Goal: Task Accomplishment & Management: Complete application form

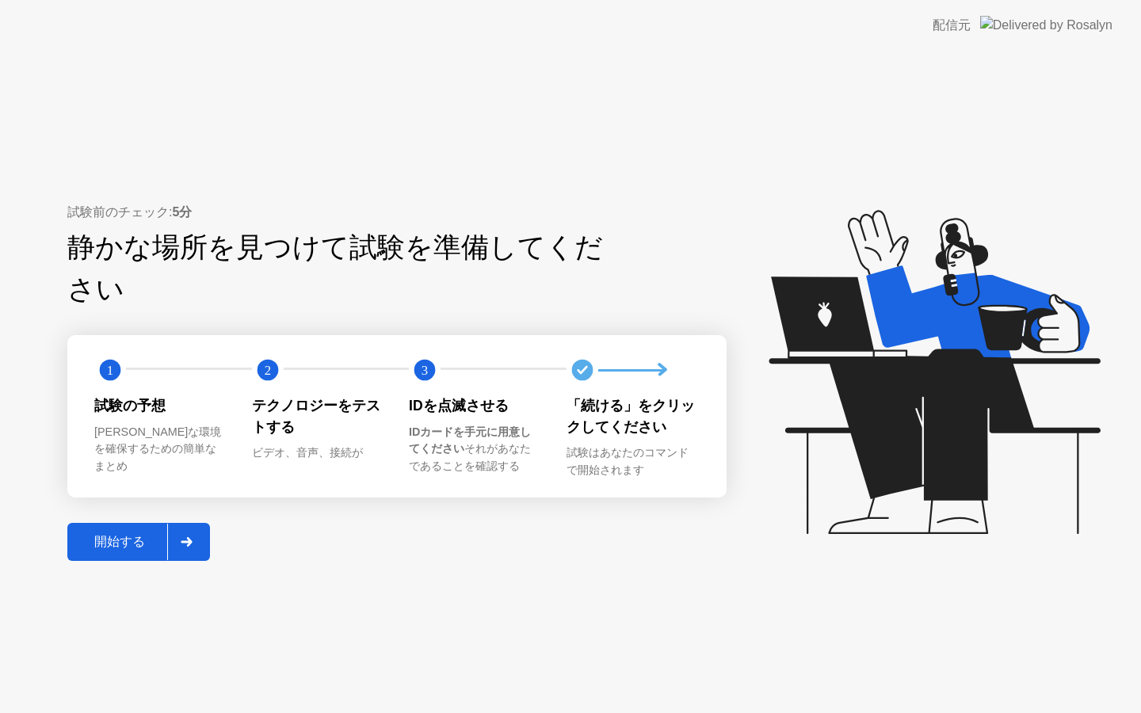
click at [125, 534] on div "開始する" at bounding box center [119, 542] width 95 height 17
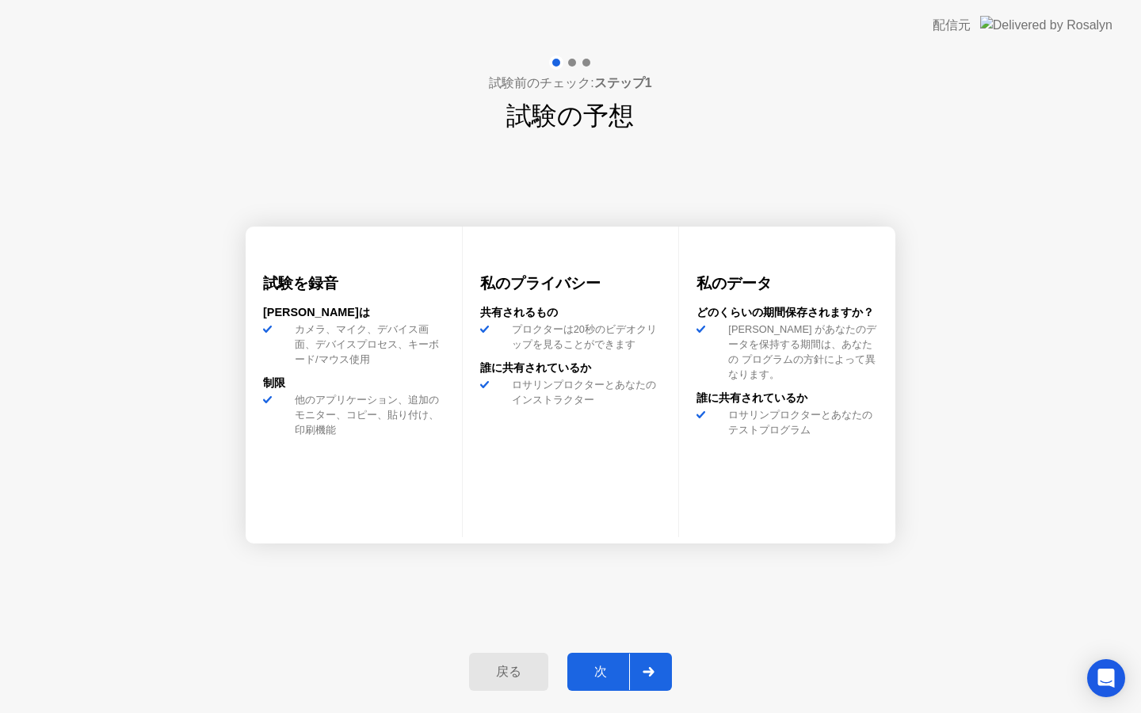
click at [598, 670] on div "次" at bounding box center [600, 672] width 57 height 17
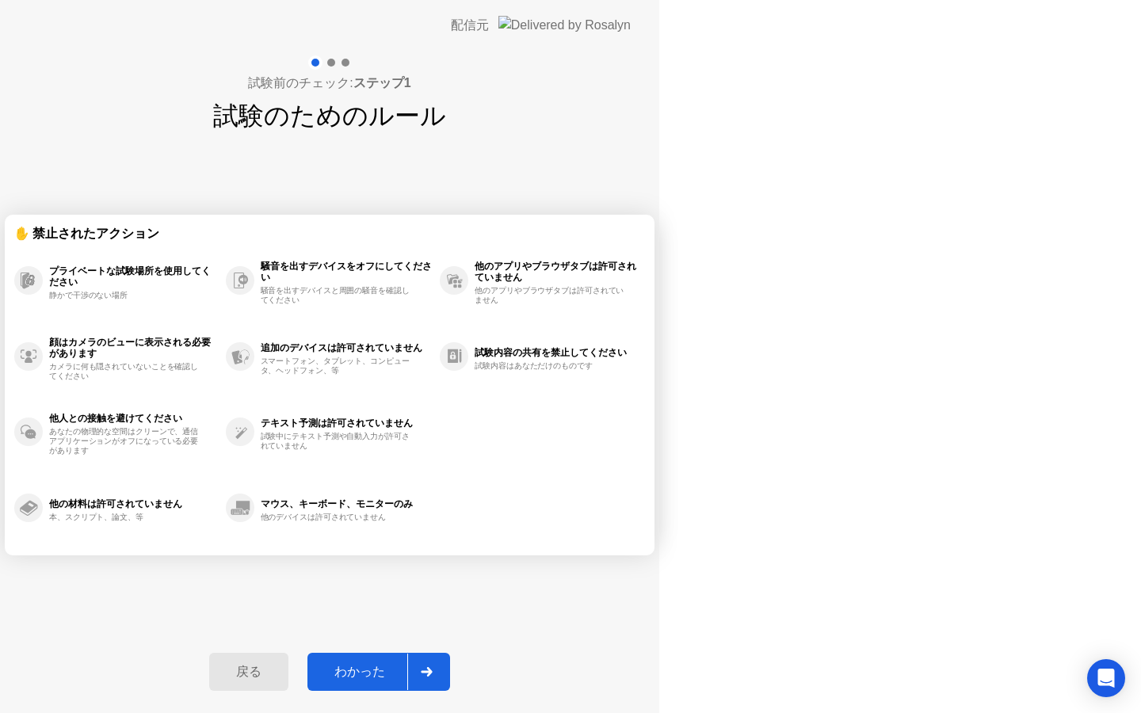
click at [432, 674] on icon at bounding box center [426, 672] width 11 height 10
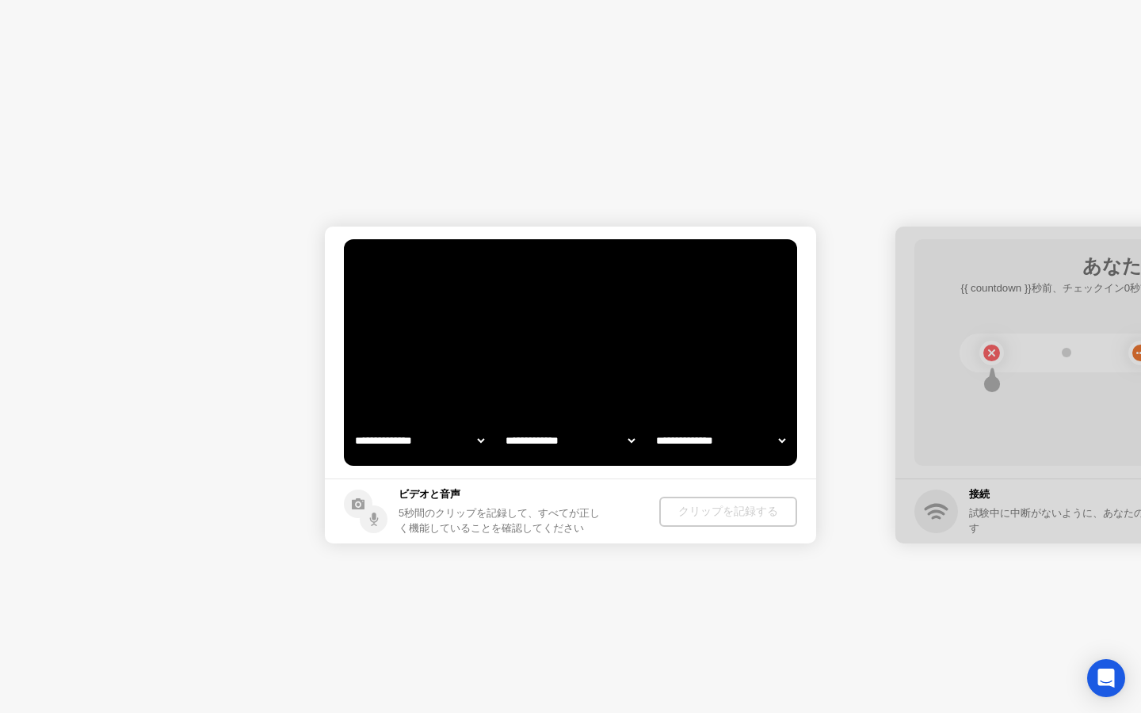
select select "**********"
select select "*******"
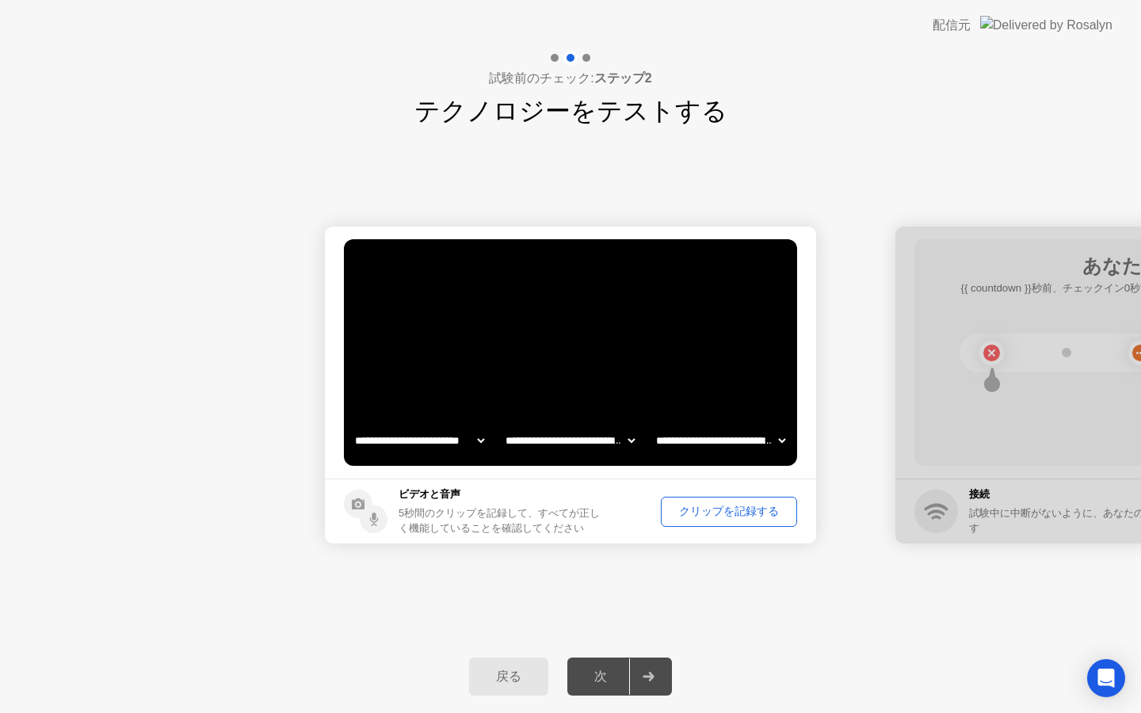
click at [692, 513] on div "クリップを記録する" at bounding box center [729, 511] width 125 height 15
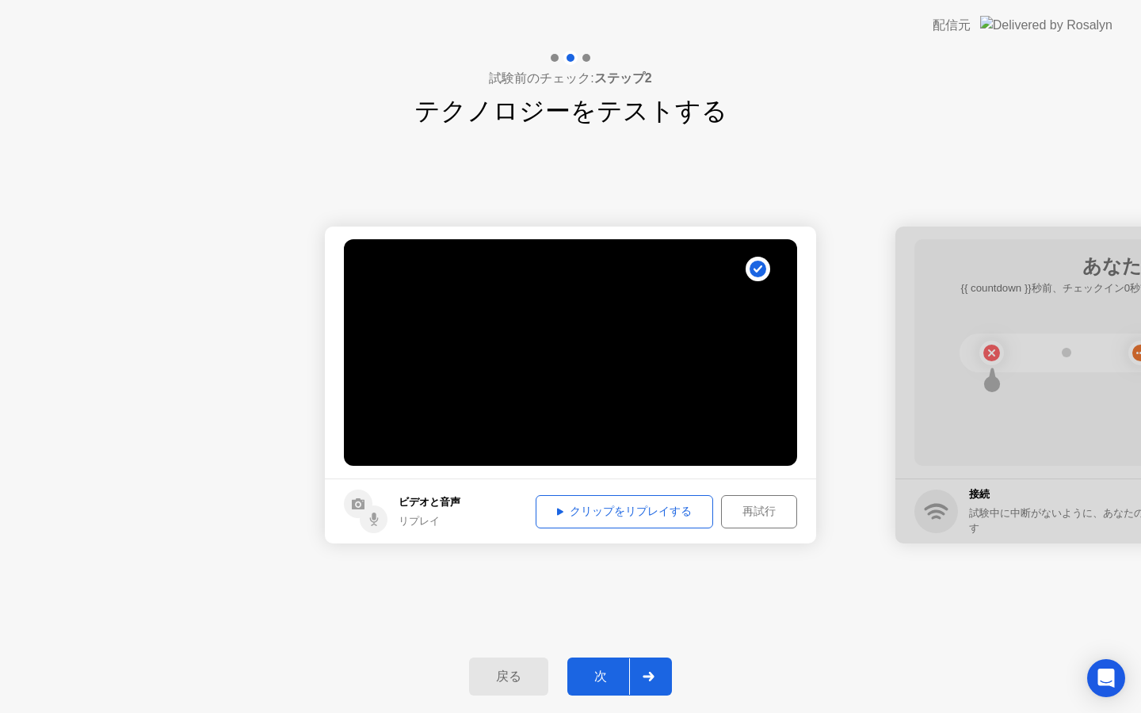
click at [668, 509] on div "クリップをリプレイする" at bounding box center [624, 511] width 166 height 15
click at [600, 681] on div "次" at bounding box center [600, 677] width 57 height 17
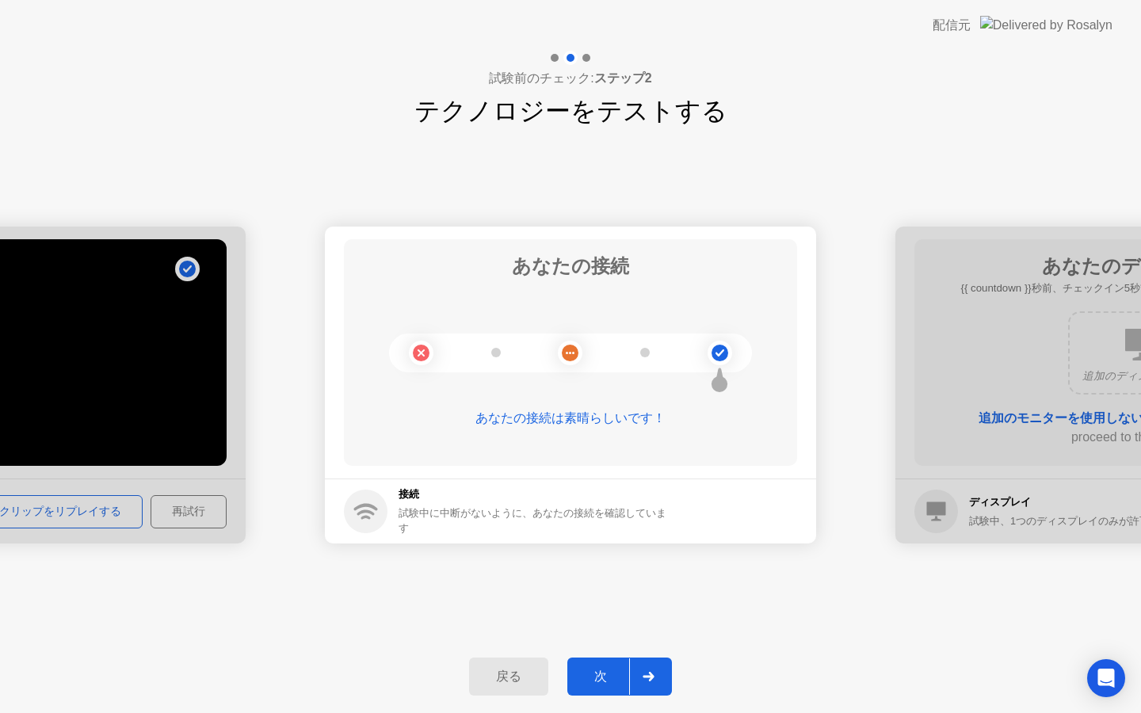
click at [606, 672] on div "次" at bounding box center [600, 677] width 57 height 17
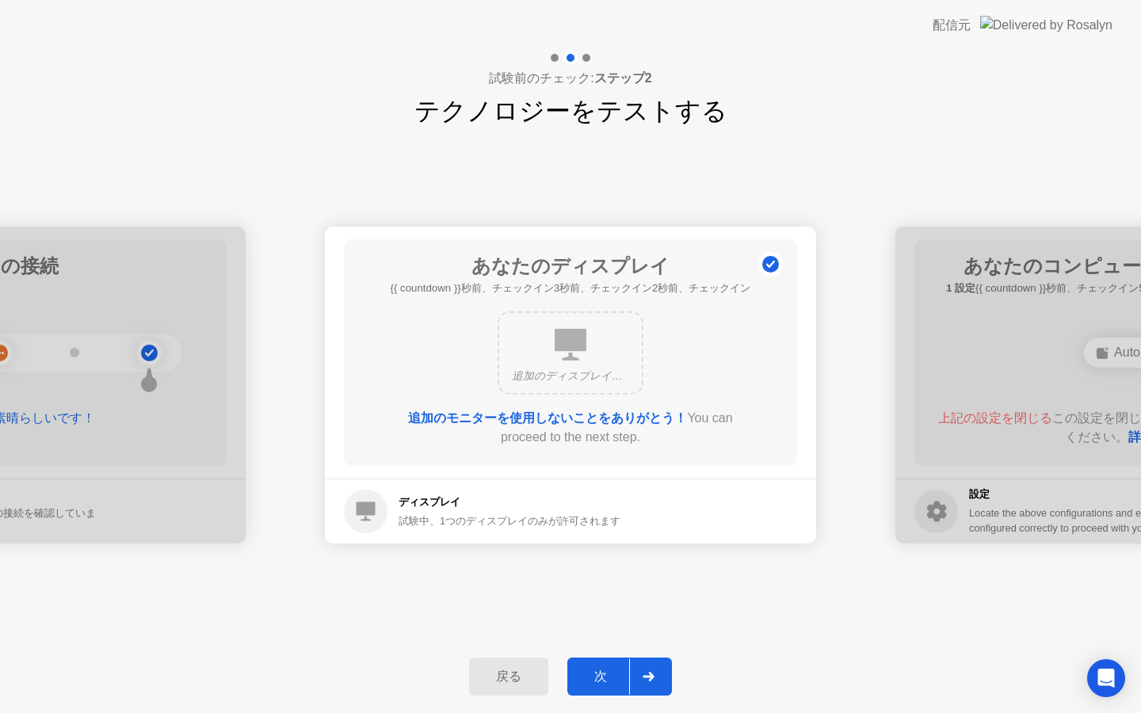
click at [578, 376] on div "追加のディスプレイは検出されませんでした" at bounding box center [570, 377] width 117 height 16
click at [596, 679] on div "次" at bounding box center [600, 677] width 57 height 17
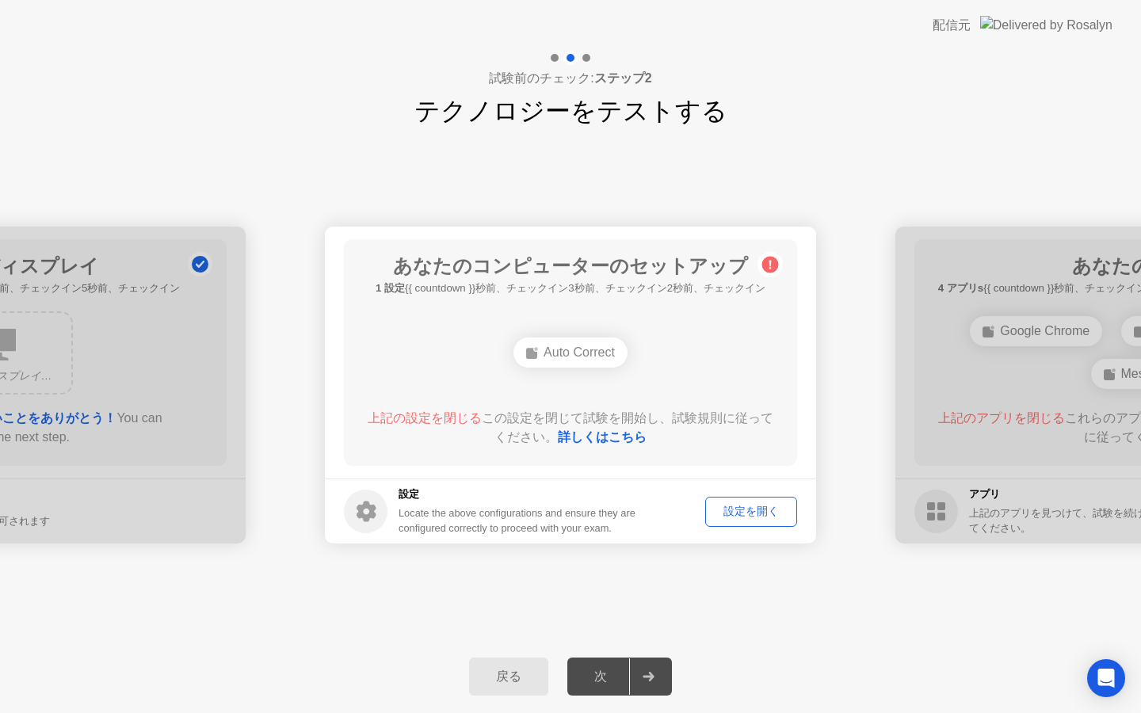
click at [579, 354] on div "Auto Correct" at bounding box center [571, 353] width 114 height 30
click at [564, 354] on div "Auto Correct" at bounding box center [571, 353] width 114 height 30
click at [518, 351] on div "Auto Correct" at bounding box center [571, 353] width 114 height 30
click at [570, 355] on div "Auto Correct" at bounding box center [571, 353] width 114 height 30
click at [602, 438] on link "詳しくはこちら" at bounding box center [602, 436] width 89 height 13
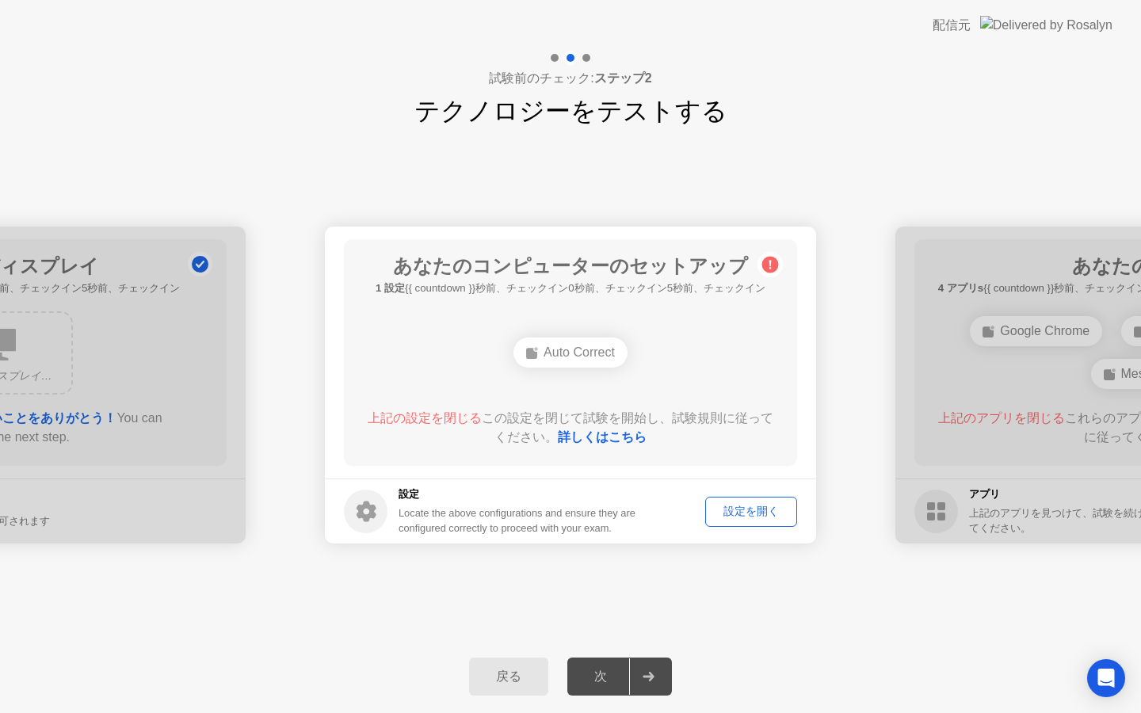
click at [739, 521] on button "設定を開く" at bounding box center [752, 512] width 92 height 30
click at [541, 355] on div "Auto Correct" at bounding box center [571, 353] width 114 height 30
click at [628, 437] on link "詳しくはこちら" at bounding box center [602, 436] width 89 height 13
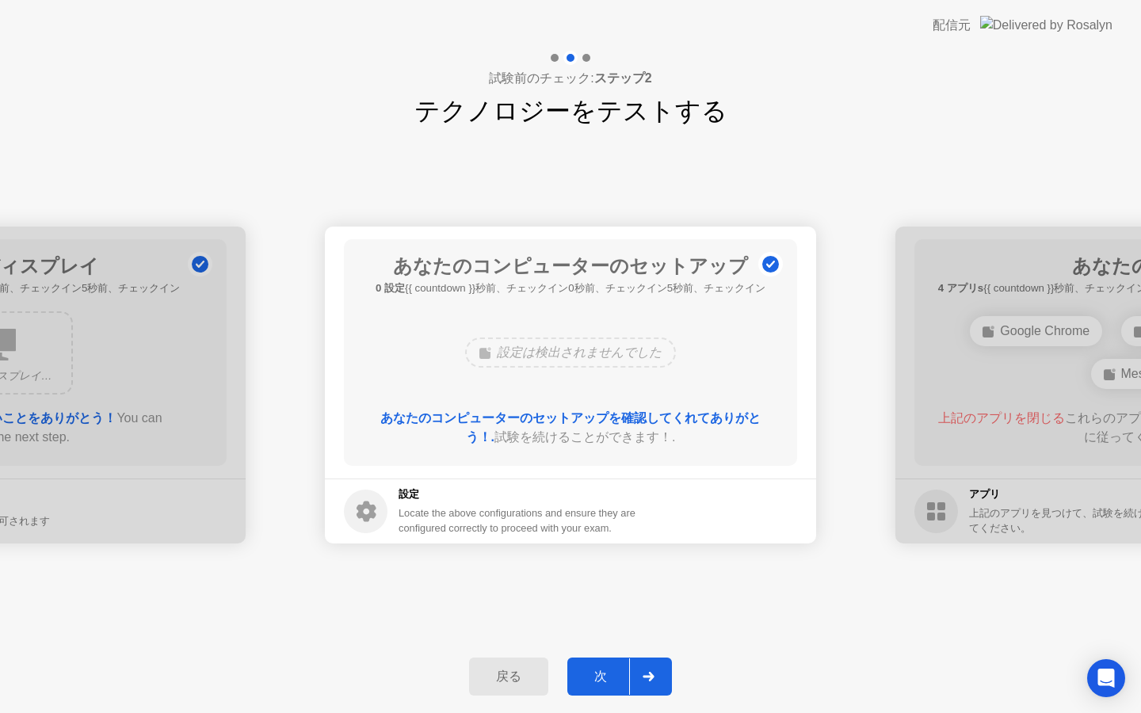
click at [702, 519] on footer "設定 Locate the above configurations and ensure they are configured correctly to …" at bounding box center [570, 511] width 491 height 65
click at [602, 687] on button "次" at bounding box center [620, 677] width 105 height 38
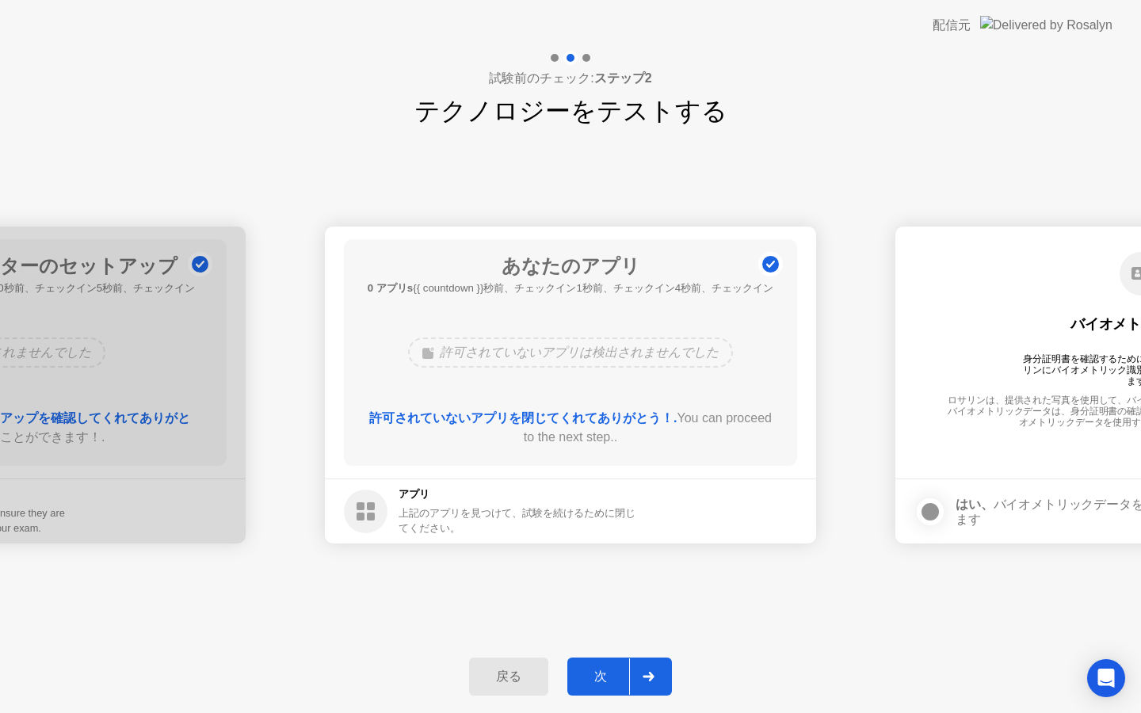
click at [609, 665] on button "次" at bounding box center [620, 677] width 105 height 38
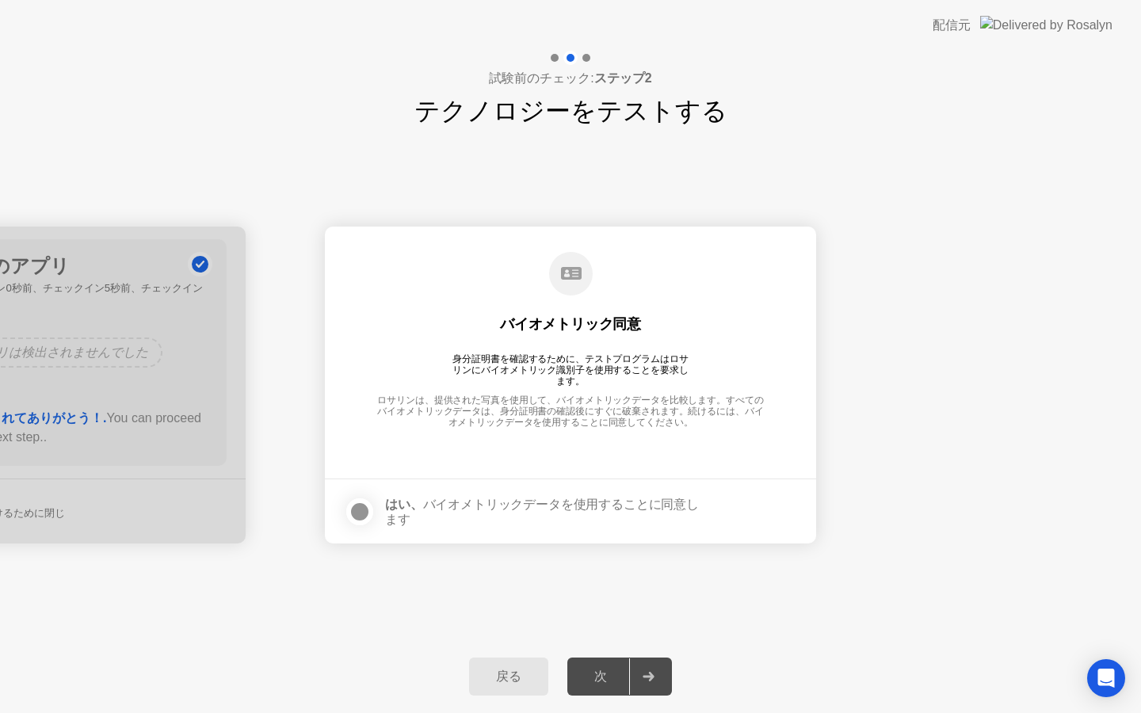
click at [602, 679] on div "次" at bounding box center [600, 677] width 57 height 17
click at [405, 522] on div "はい、 バイオメトリックデータを使用することに同意します" at bounding box center [523, 512] width 358 height 32
click at [368, 513] on div at bounding box center [359, 512] width 19 height 19
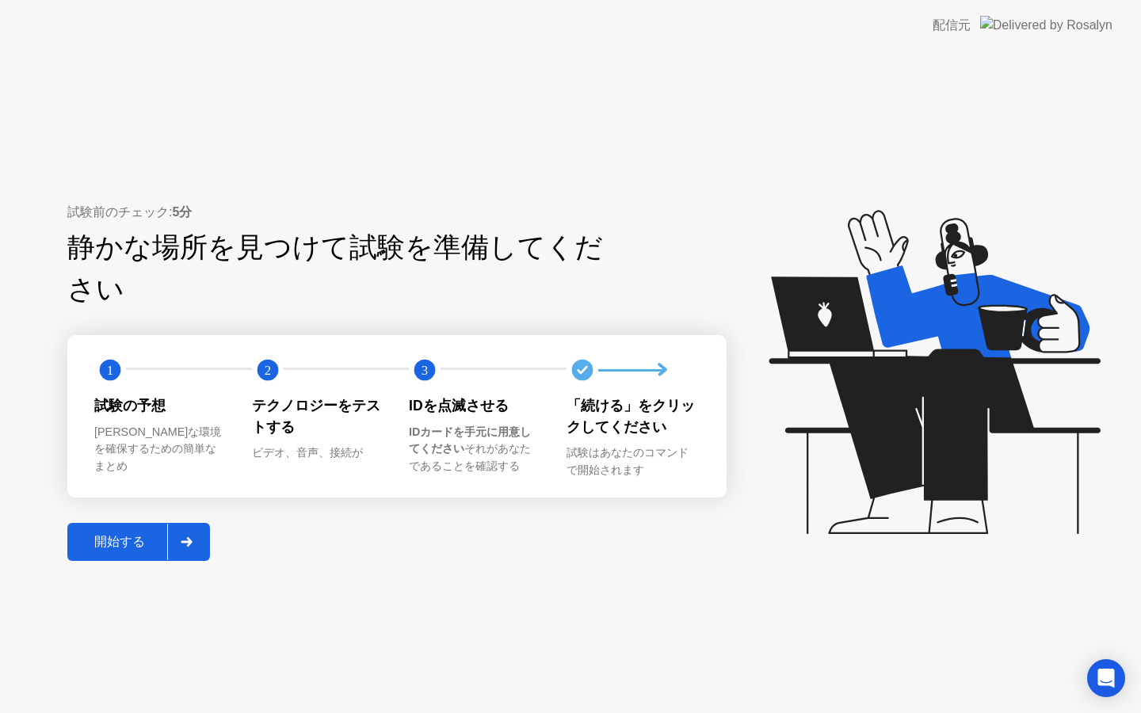
click at [110, 534] on div "開始する" at bounding box center [119, 542] width 95 height 17
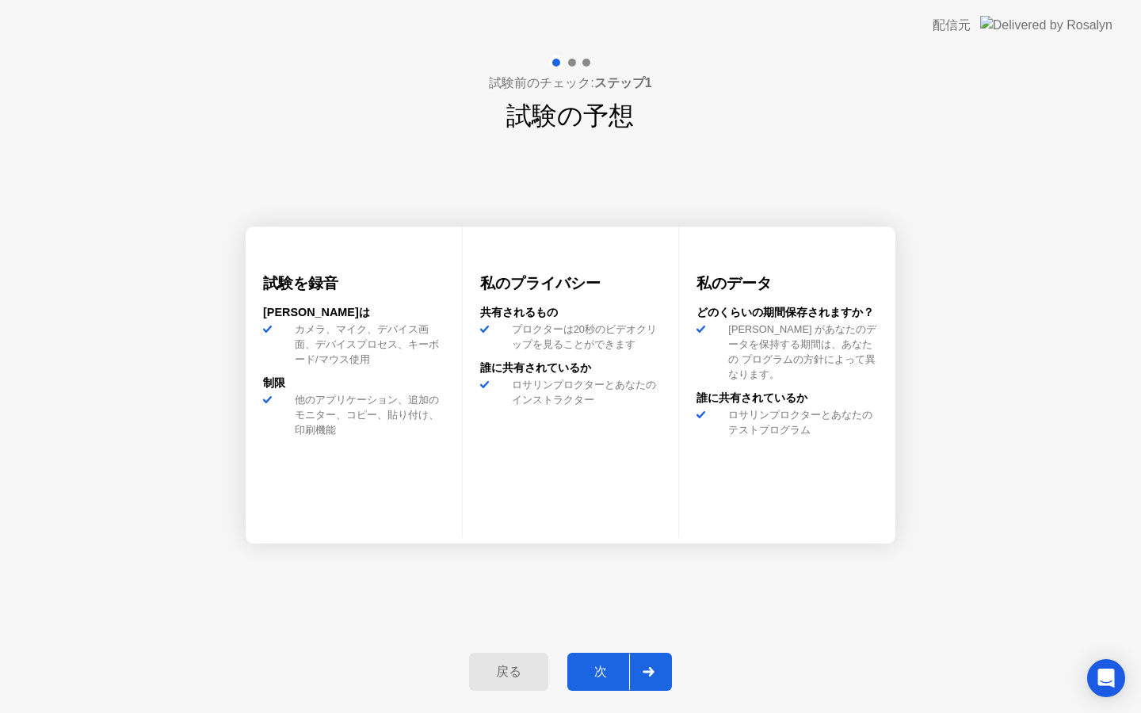
click at [600, 671] on div "次" at bounding box center [600, 672] width 57 height 17
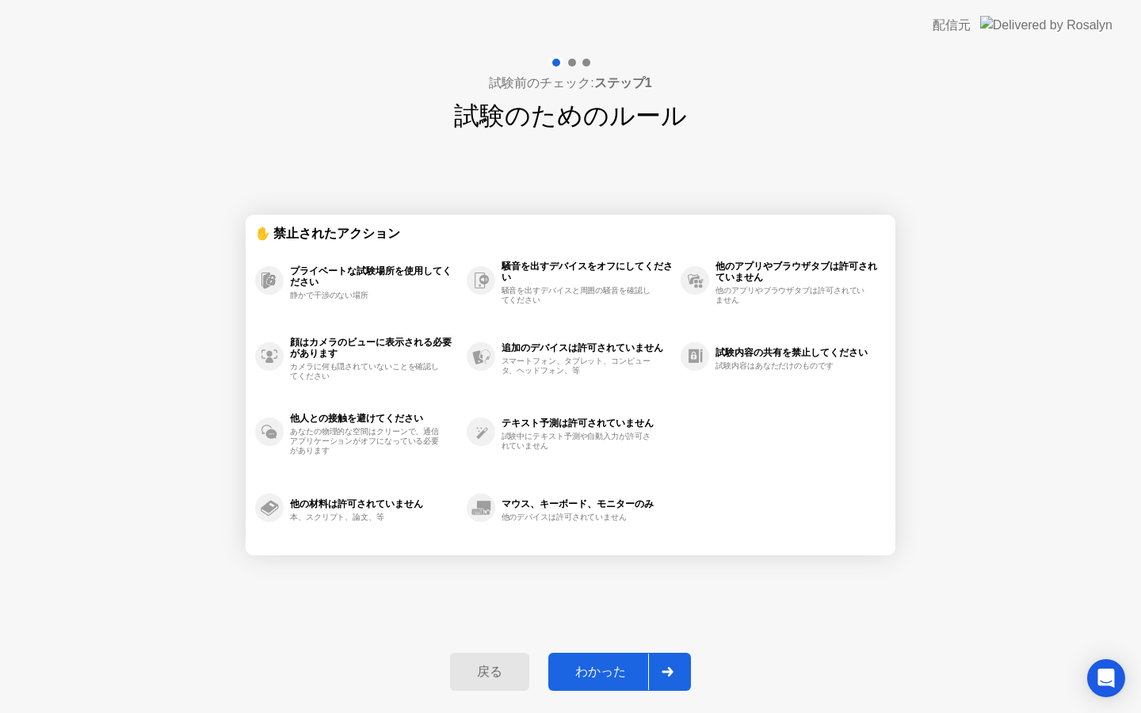
click at [602, 671] on div "わかった" at bounding box center [600, 672] width 95 height 17
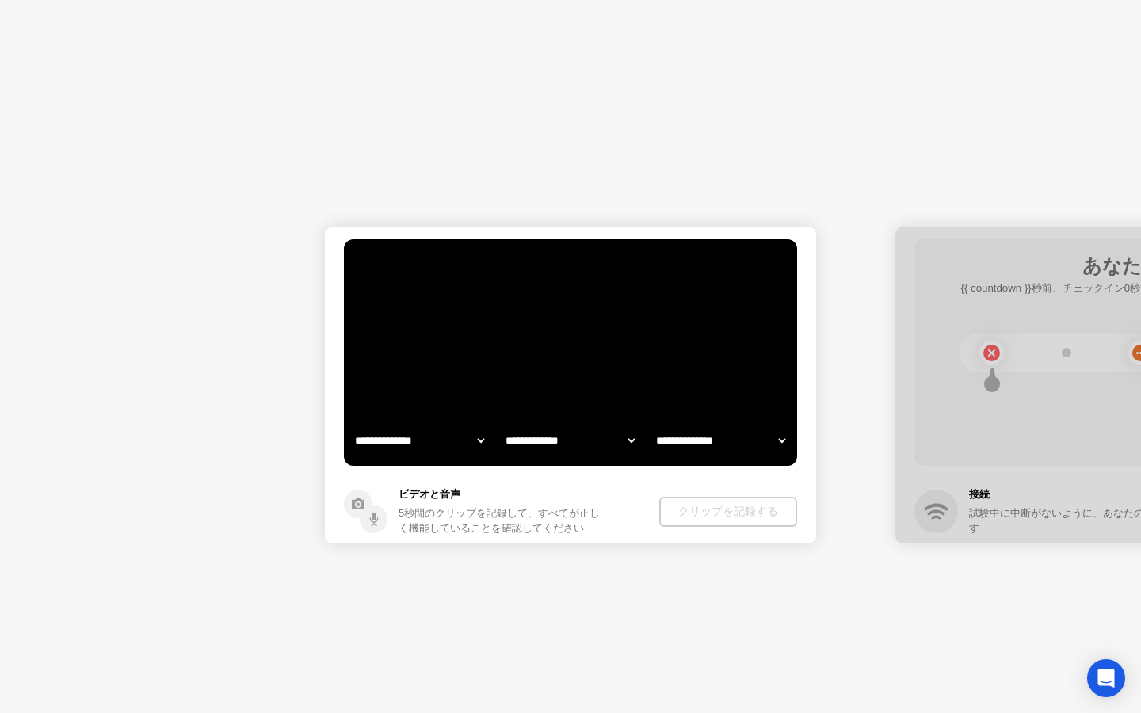
select select "**********"
select select "*******"
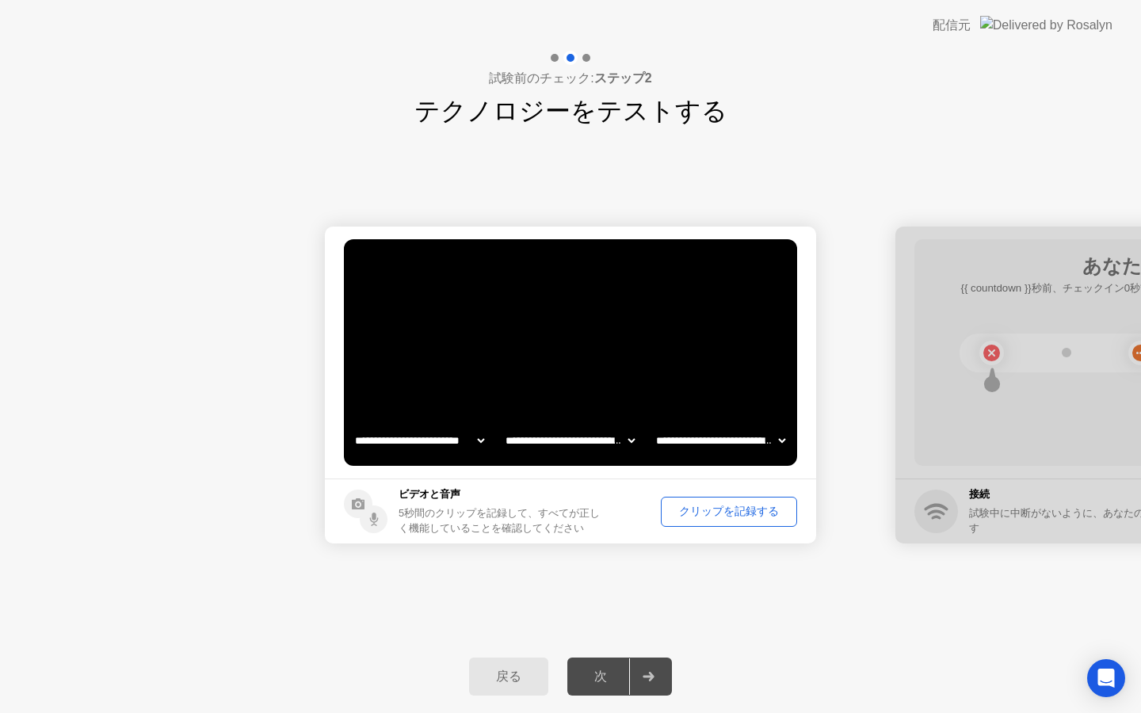
click at [693, 510] on div "クリップを記録する" at bounding box center [729, 511] width 125 height 15
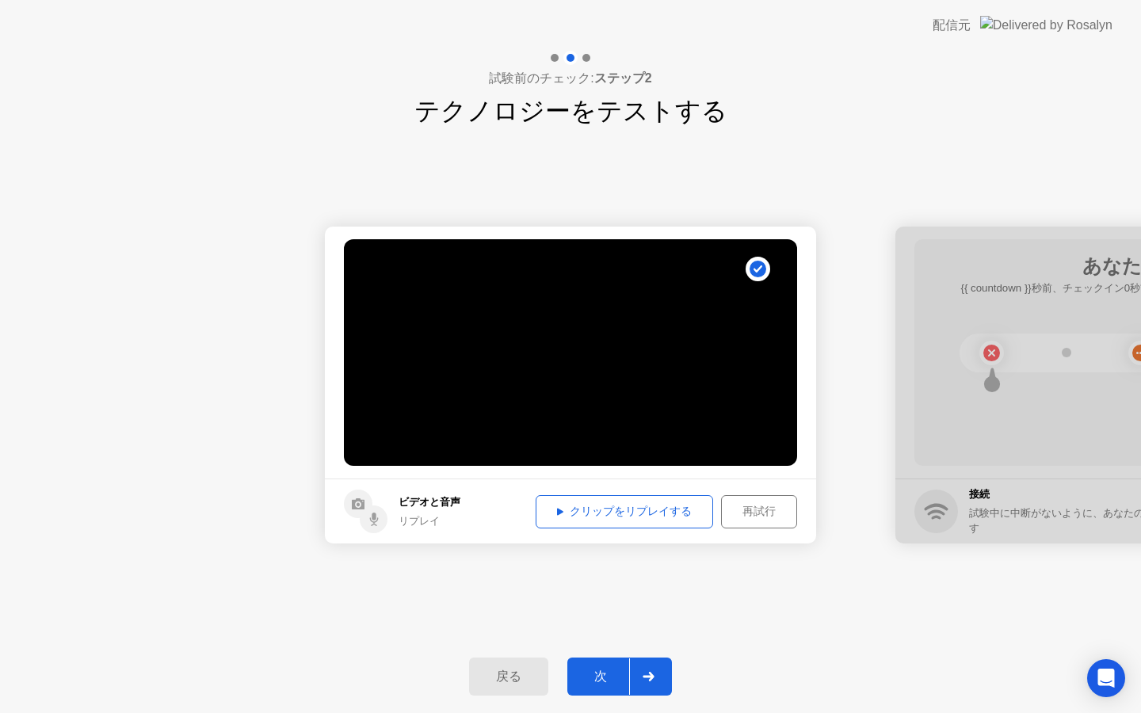
click at [660, 514] on div "クリップをリプレイする" at bounding box center [624, 511] width 166 height 15
click at [599, 678] on div "次" at bounding box center [600, 677] width 57 height 17
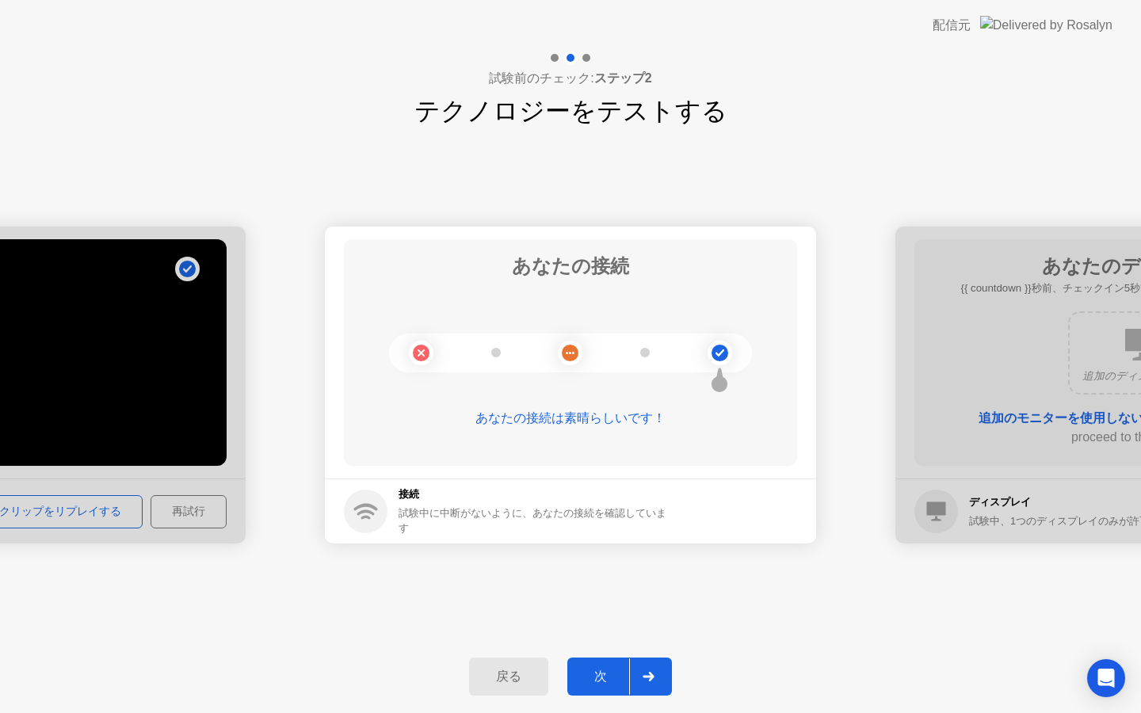
click at [583, 675] on div "次" at bounding box center [600, 677] width 57 height 17
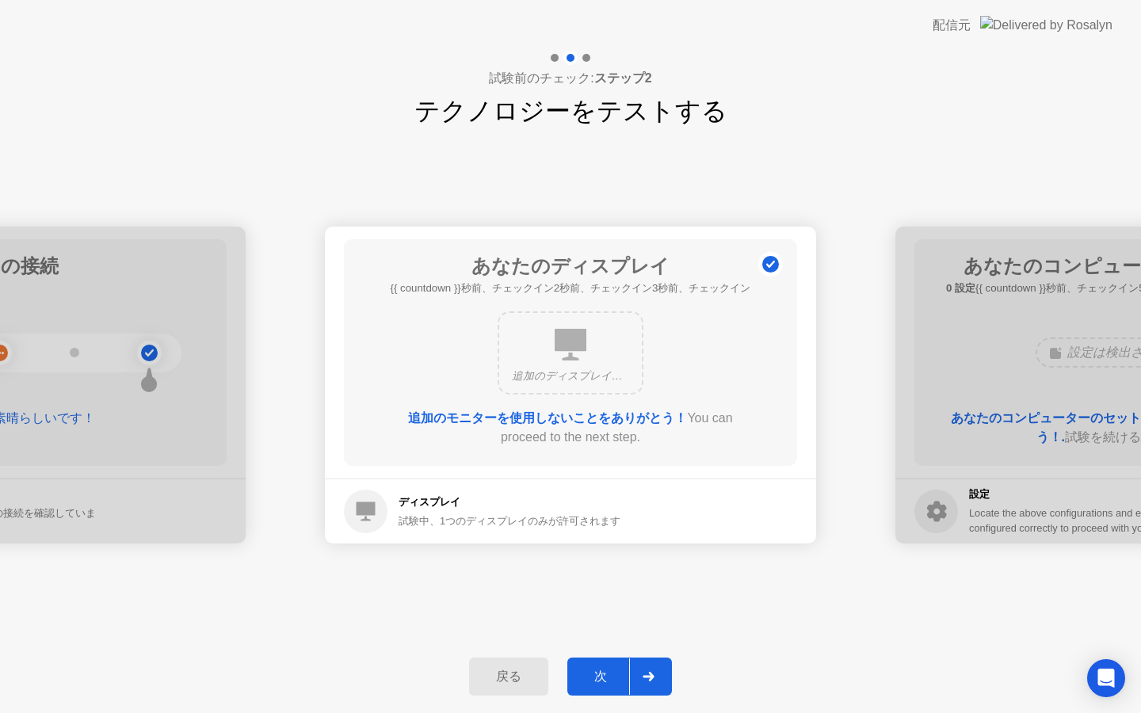
click at [598, 681] on div "次" at bounding box center [600, 677] width 57 height 17
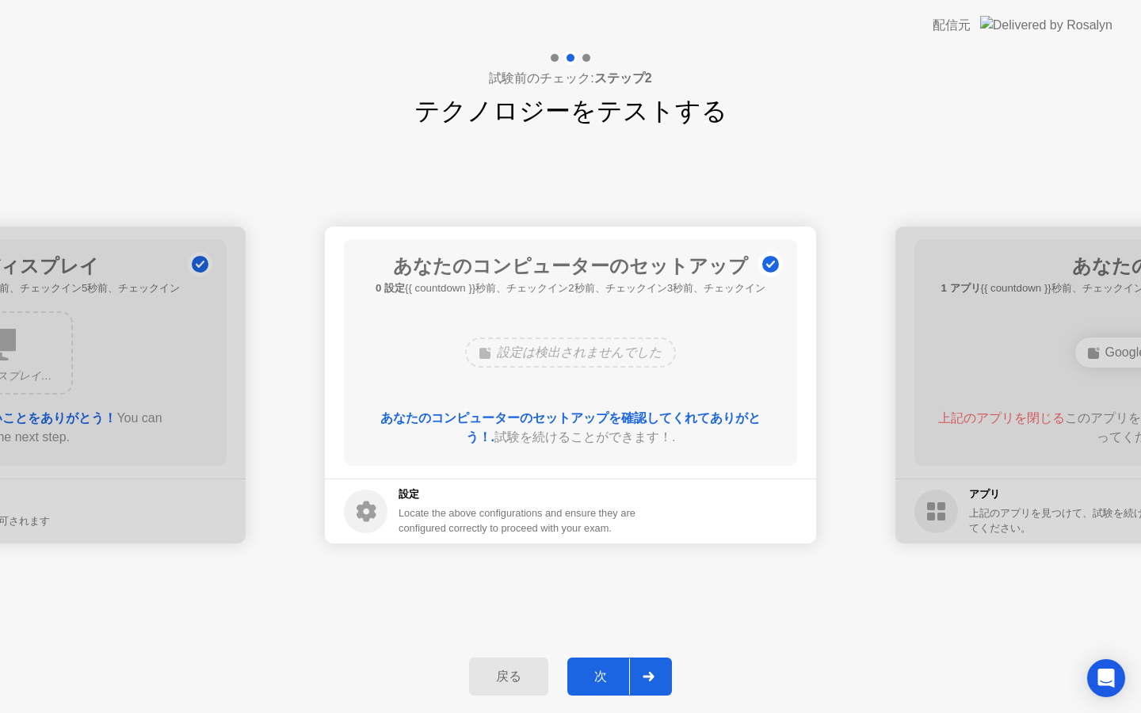
click at [604, 680] on div "次" at bounding box center [600, 677] width 57 height 17
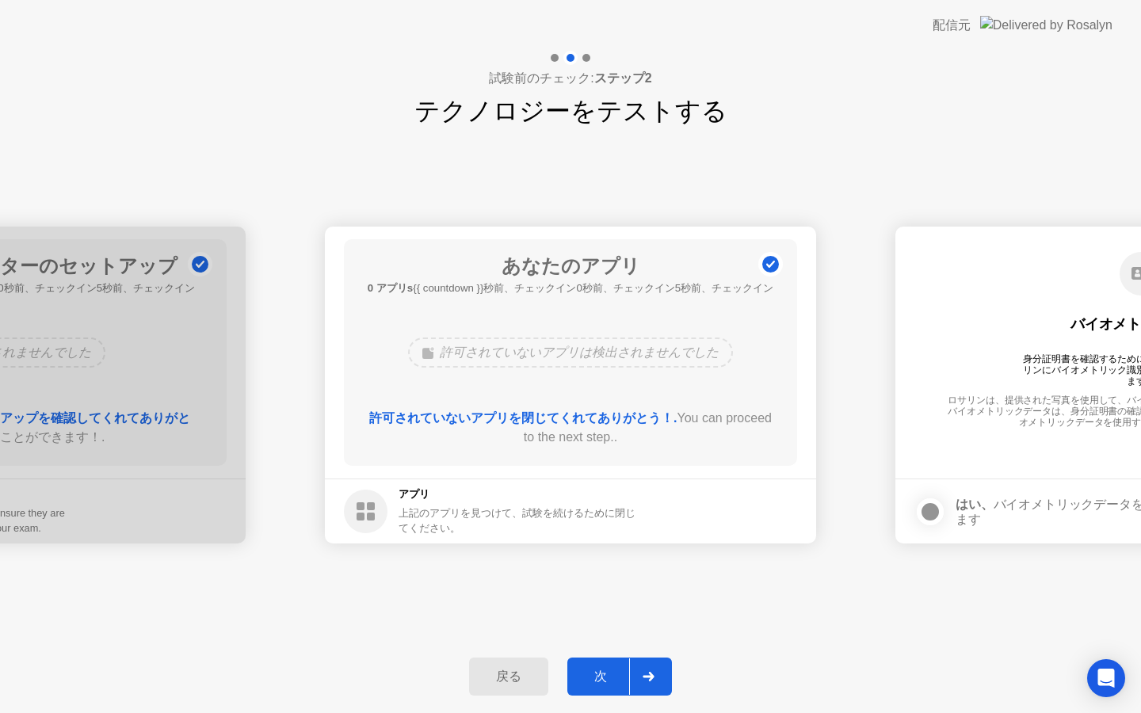
click at [598, 675] on div "次" at bounding box center [600, 677] width 57 height 17
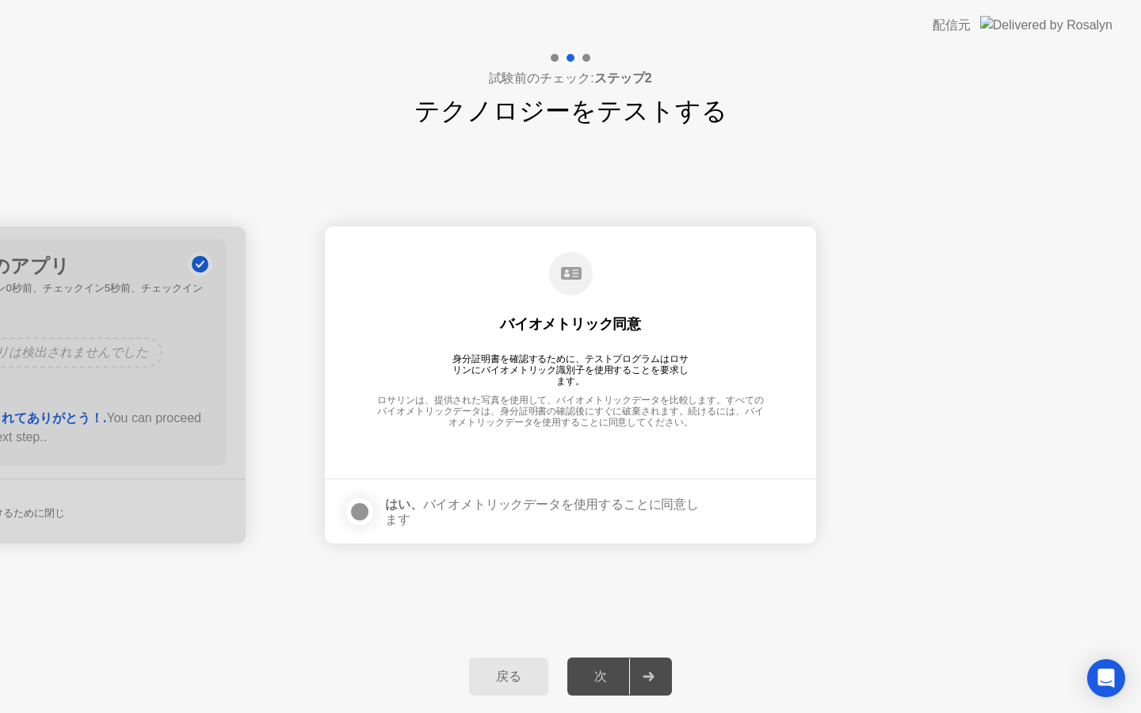
click at [359, 515] on div at bounding box center [359, 512] width 19 height 19
click at [604, 682] on div "次" at bounding box center [600, 677] width 57 height 17
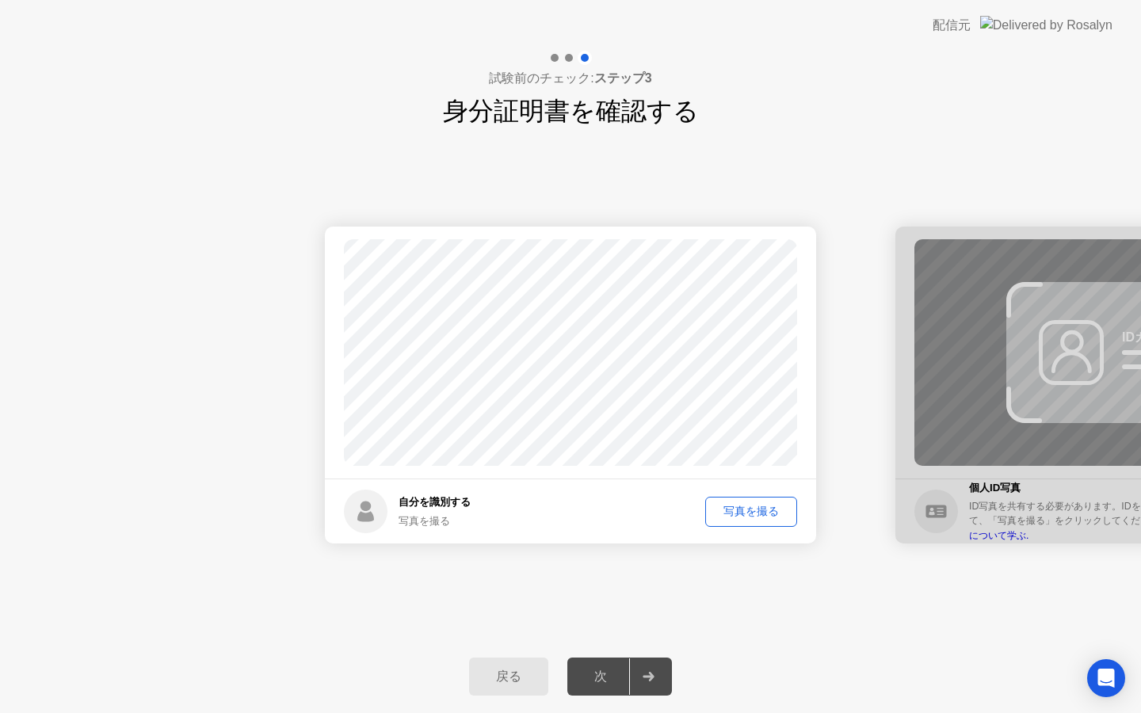
click at [756, 508] on div "写真を撮る" at bounding box center [751, 511] width 81 height 15
click at [602, 683] on div "次" at bounding box center [600, 677] width 57 height 17
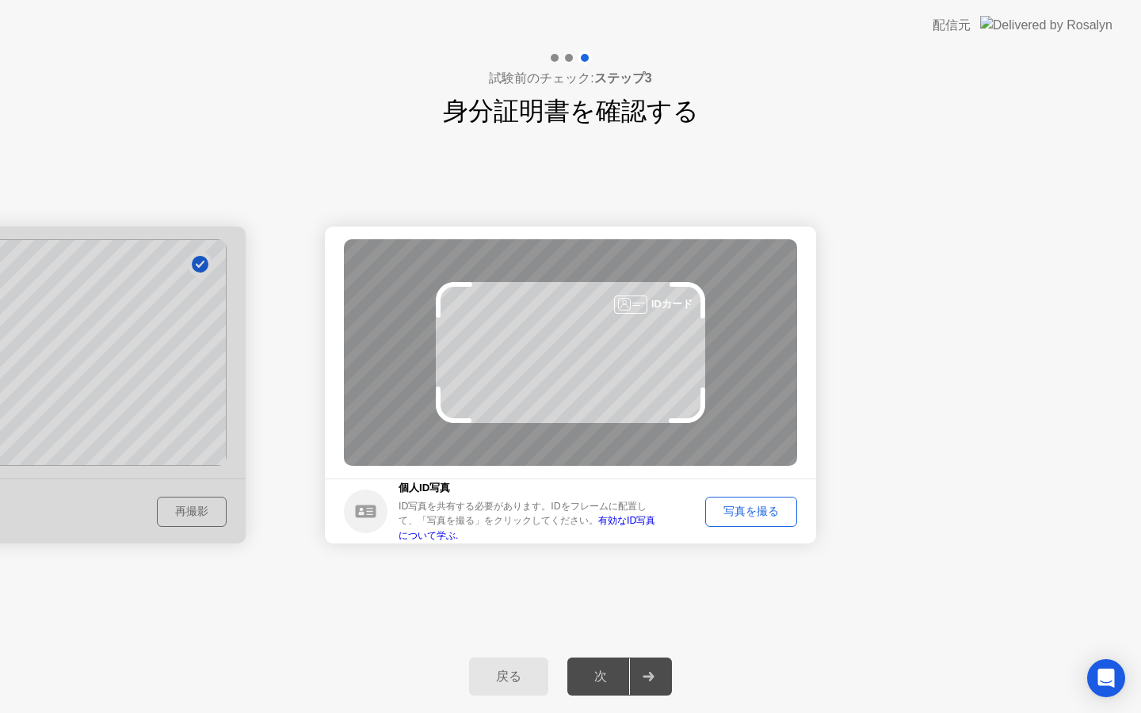
click at [757, 506] on div "写真を撮る" at bounding box center [751, 511] width 81 height 15
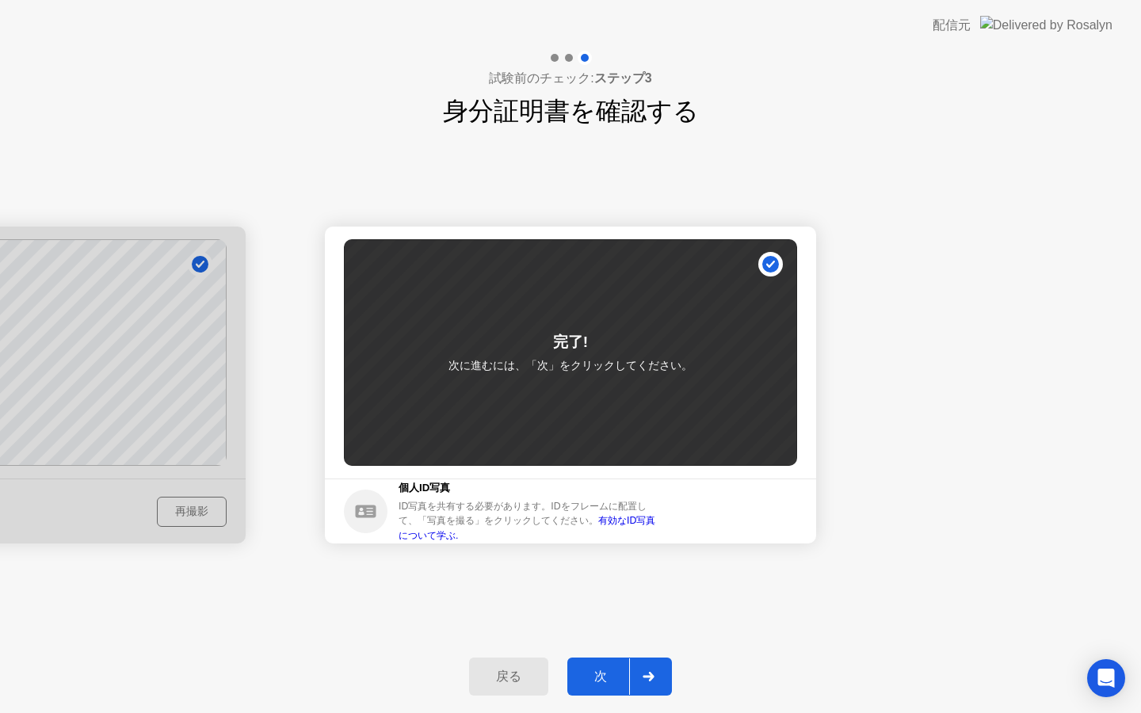
click at [606, 678] on div "次" at bounding box center [600, 677] width 57 height 17
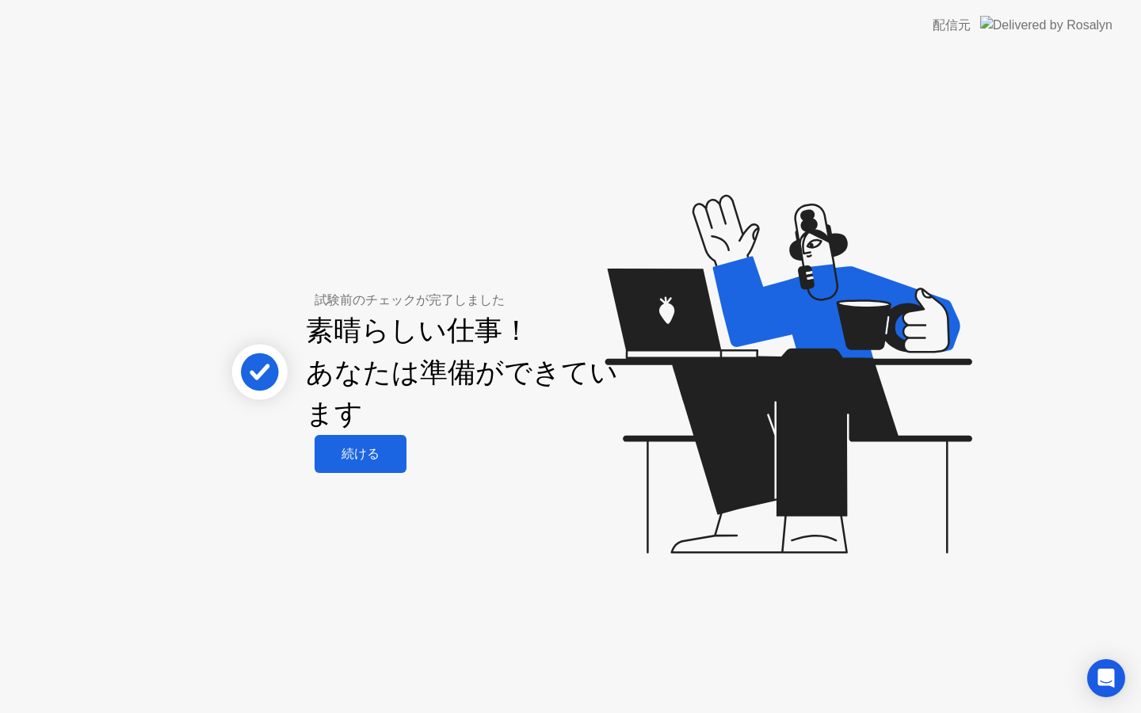
click at [381, 449] on div "続ける" at bounding box center [360, 454] width 82 height 17
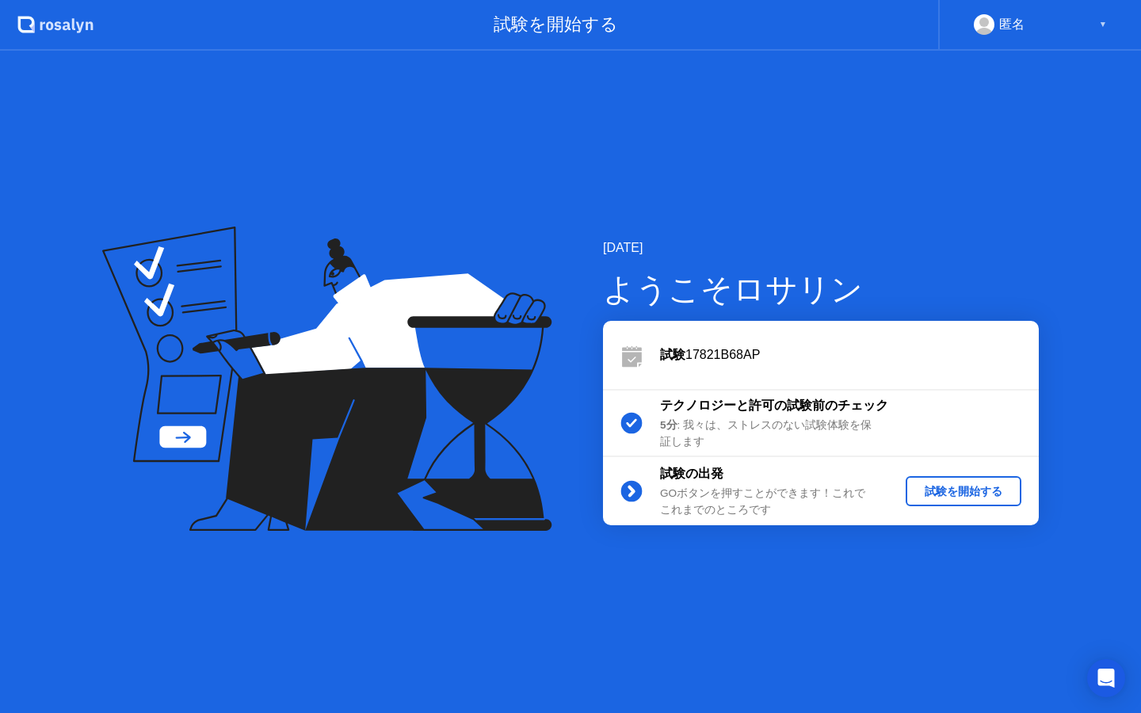
click at [931, 487] on div "試験を開始する" at bounding box center [963, 491] width 103 height 15
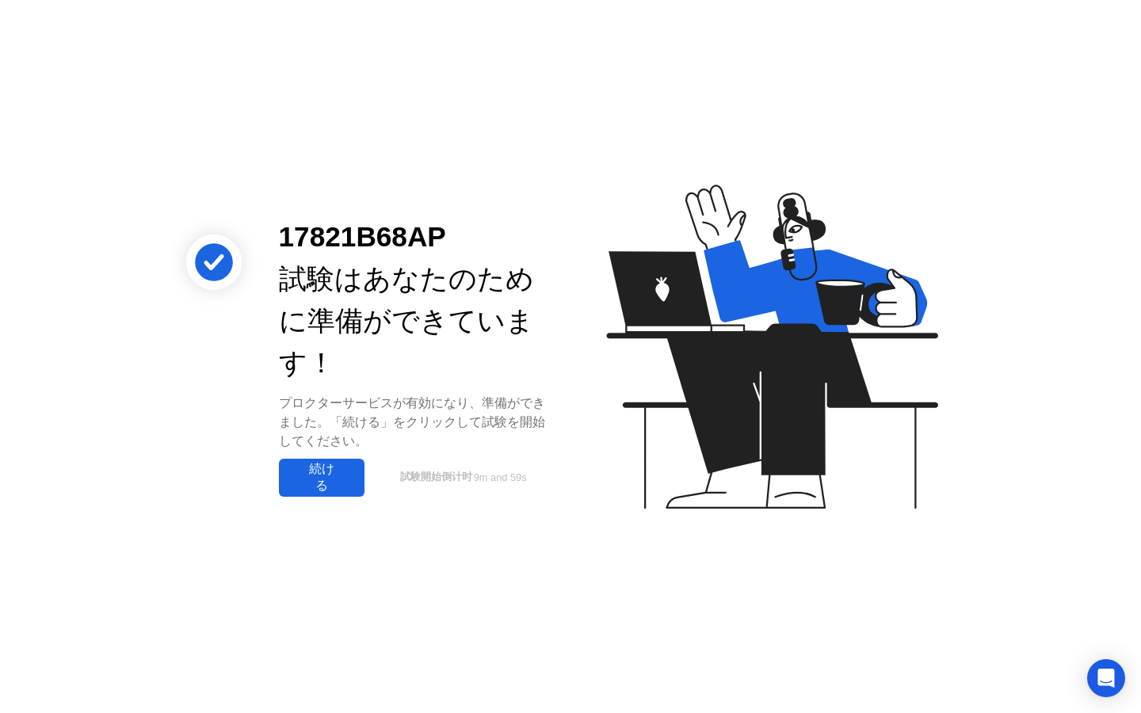
click at [340, 480] on div "続ける" at bounding box center [322, 477] width 76 height 33
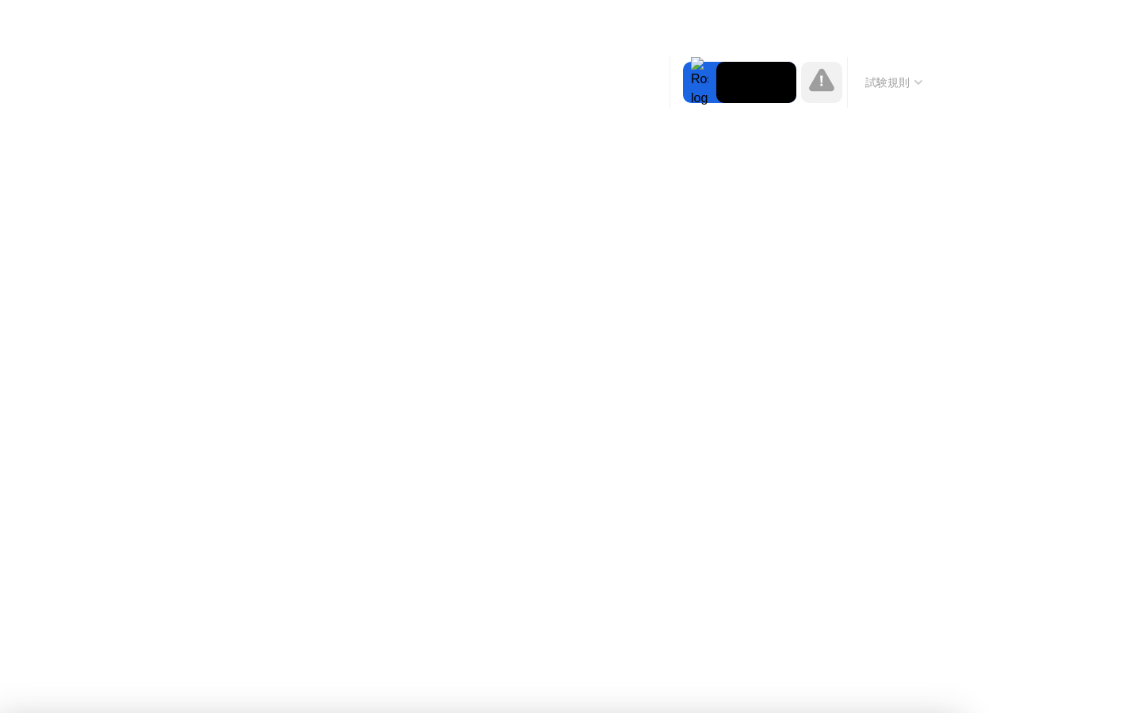
drag, startPoint x: 642, startPoint y: 393, endPoint x: 711, endPoint y: 403, distance: 69.7
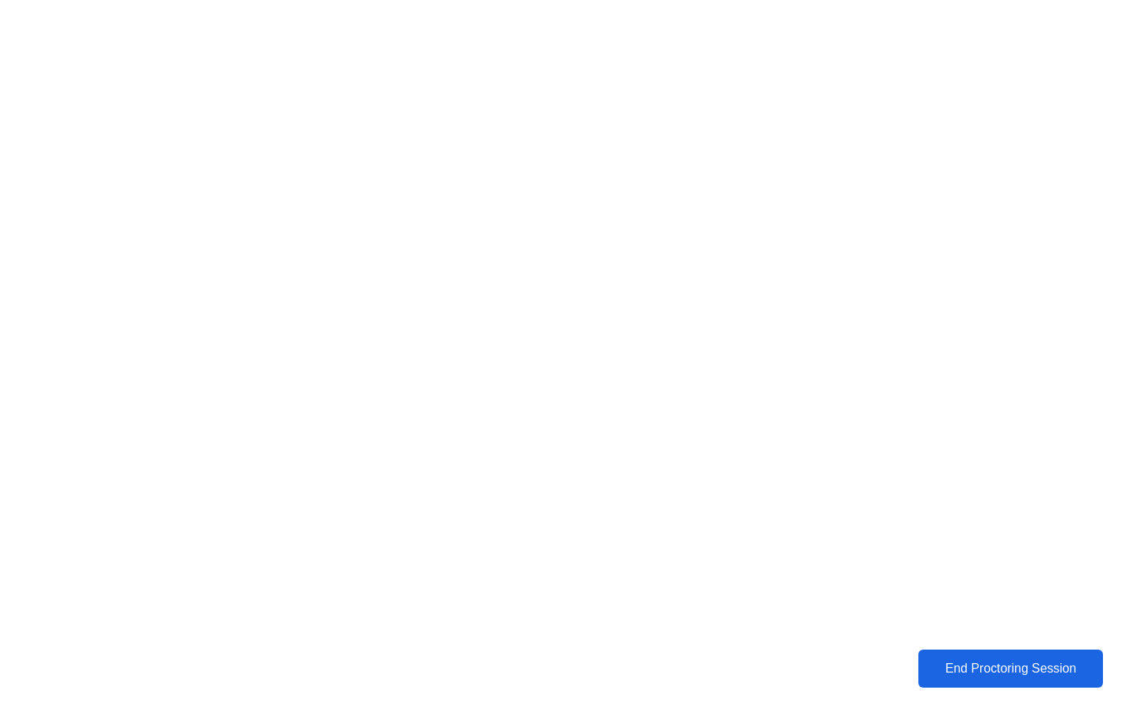
click at [952, 671] on div "End Proctoring Session" at bounding box center [1011, 669] width 175 height 14
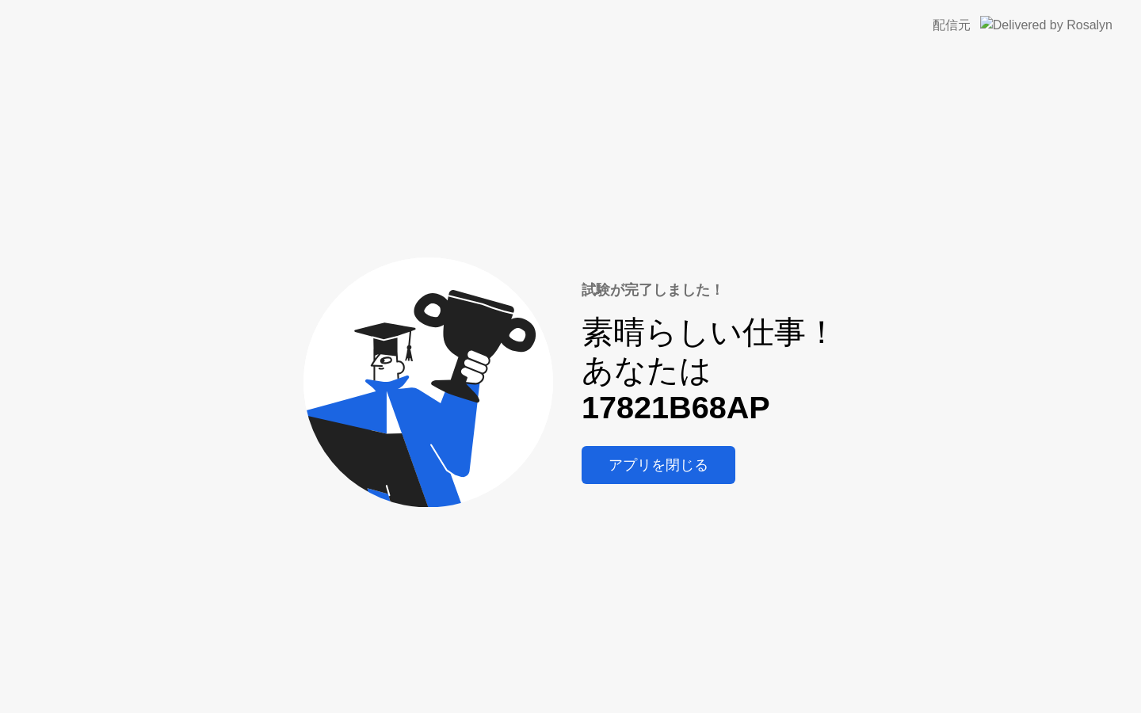
click at [698, 468] on div "アプリを閉じる" at bounding box center [659, 465] width 144 height 19
